Goal: Transaction & Acquisition: Purchase product/service

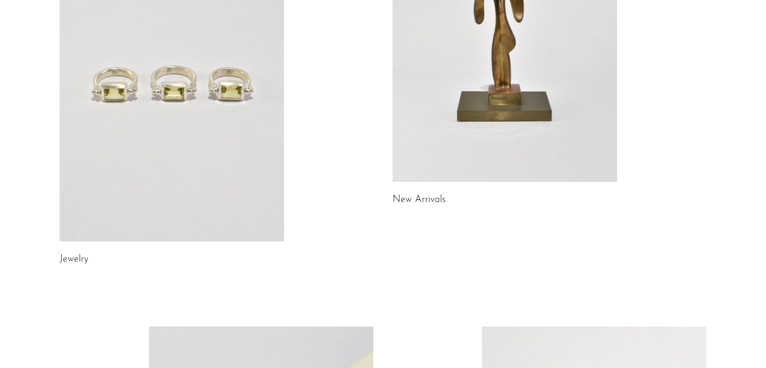
scroll to position [315, 0]
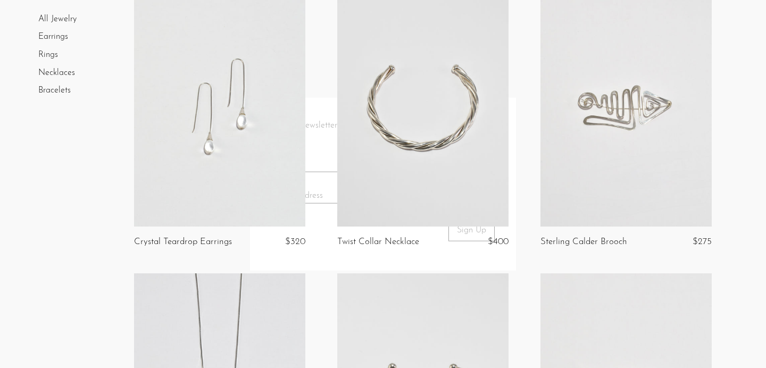
scroll to position [311, 0]
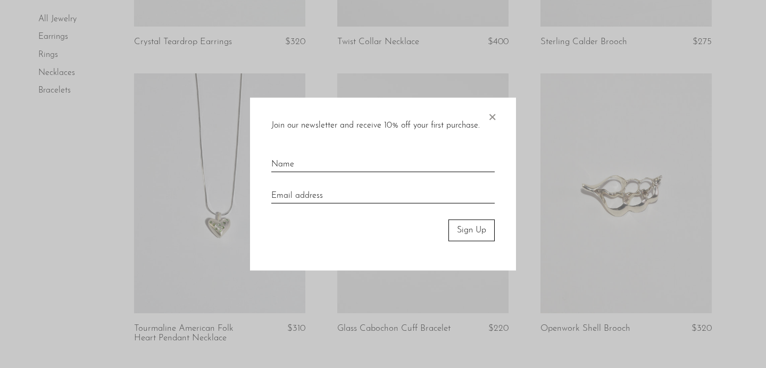
click at [495, 117] on span "×" at bounding box center [492, 115] width 11 height 34
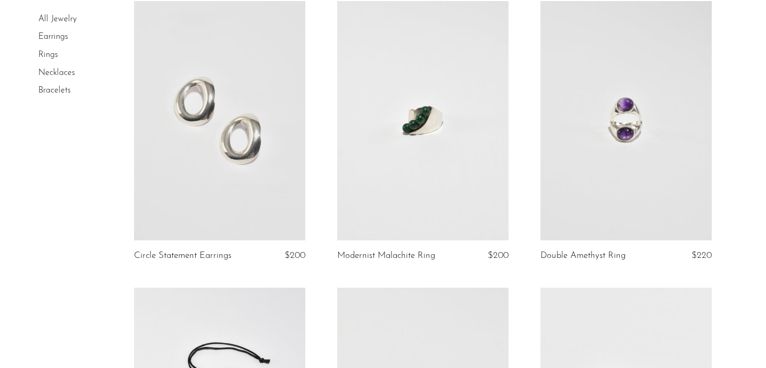
scroll to position [1265, 0]
click at [611, 167] on link at bounding box center [626, 121] width 171 height 240
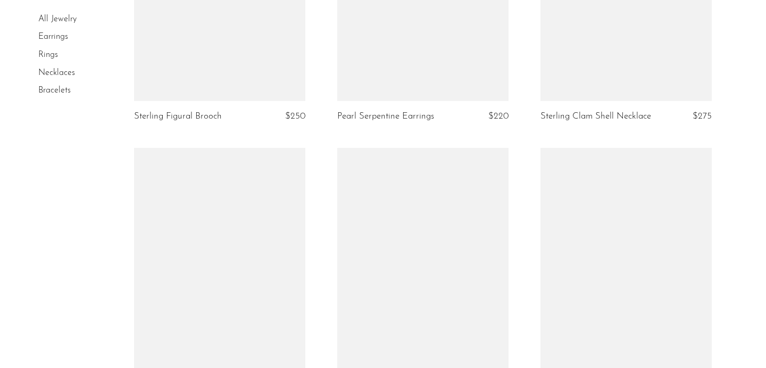
scroll to position [2896, 0]
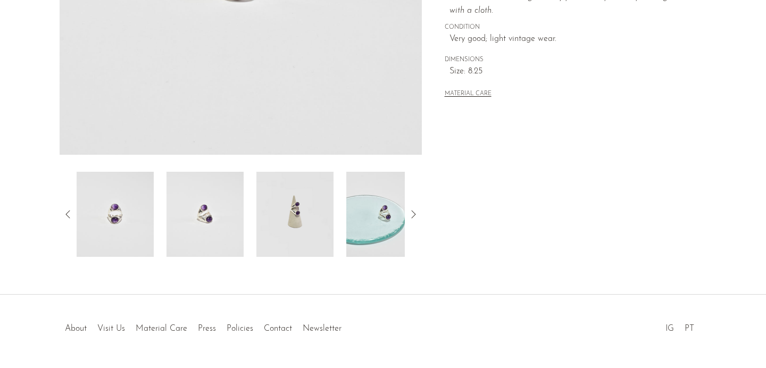
scroll to position [325, 0]
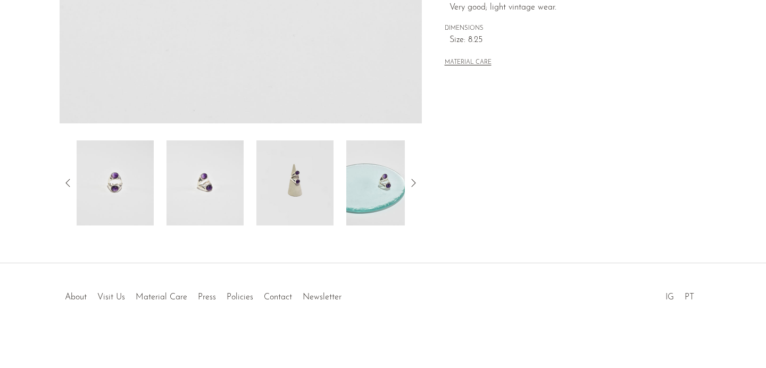
click at [223, 199] on img at bounding box center [205, 183] width 77 height 85
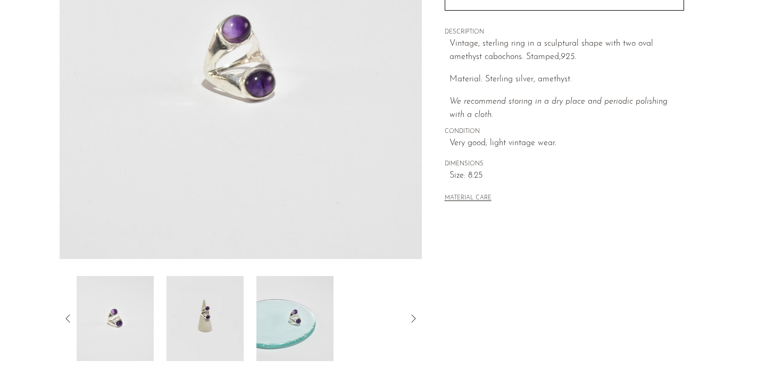
scroll to position [93, 0]
